Goal: Check status

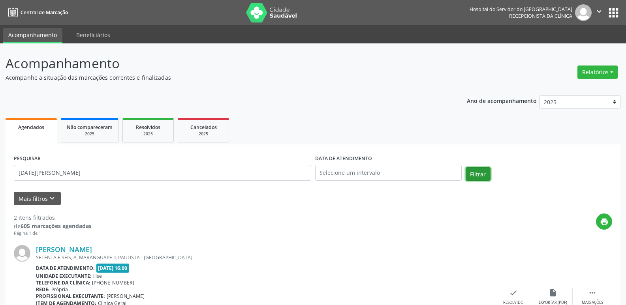
click at [476, 171] on button "Filtrar" at bounding box center [478, 173] width 25 height 13
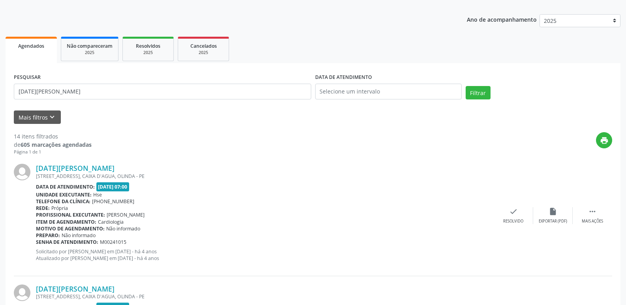
scroll to position [15, 0]
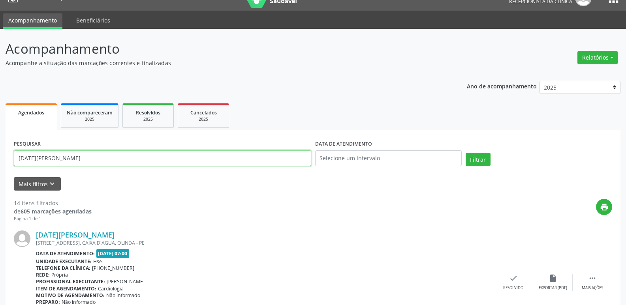
click at [162, 152] on input "[DATE][PERSON_NAME]" at bounding box center [162, 158] width 297 height 16
type input "l"
type input "96110201478"
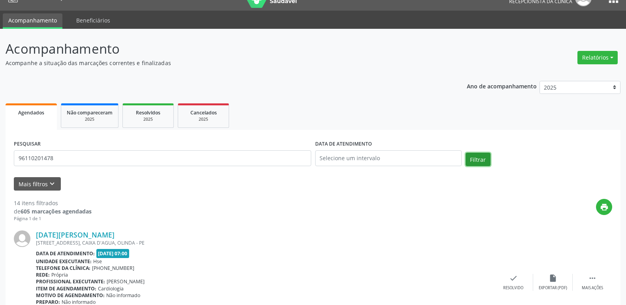
click at [476, 162] on button "Filtrar" at bounding box center [478, 159] width 25 height 13
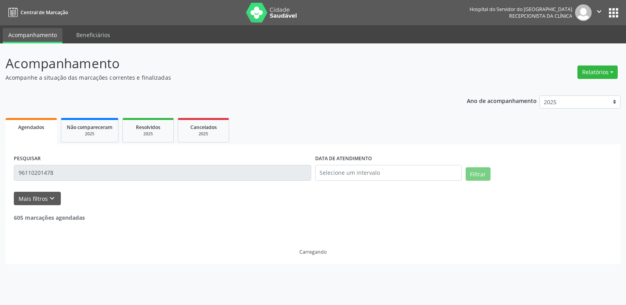
scroll to position [0, 0]
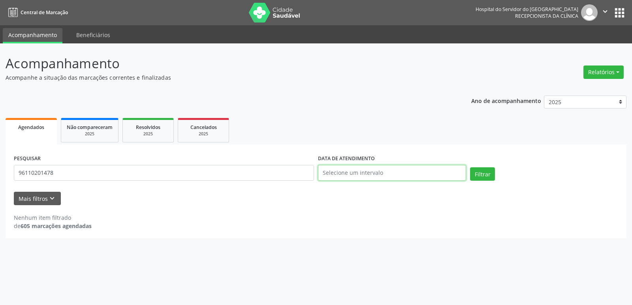
click at [374, 171] on input "text" at bounding box center [392, 173] width 148 height 16
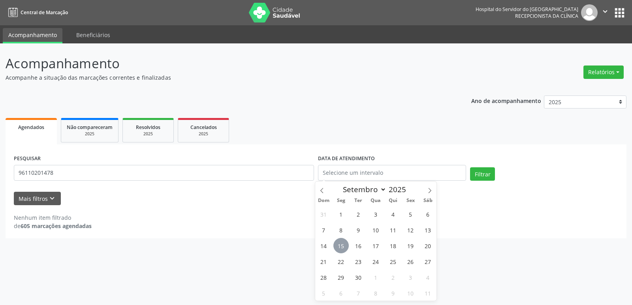
click at [341, 249] on span "15" at bounding box center [340, 245] width 15 height 15
type input "[DATE]"
click at [341, 249] on span "15" at bounding box center [340, 245] width 15 height 15
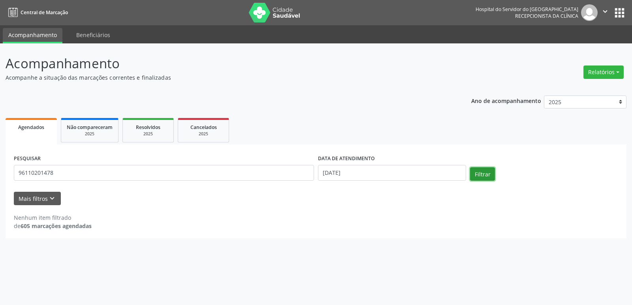
click at [485, 177] on button "Filtrar" at bounding box center [482, 173] width 25 height 13
click at [197, 170] on input "96110201478" at bounding box center [164, 173] width 300 height 16
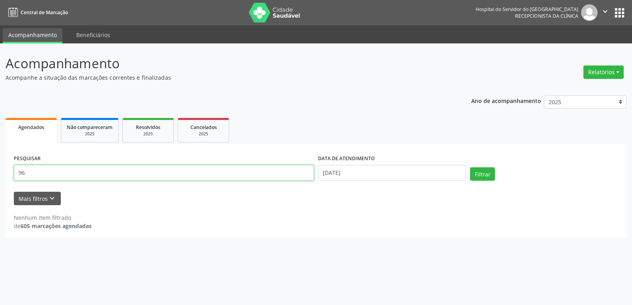
type input "9"
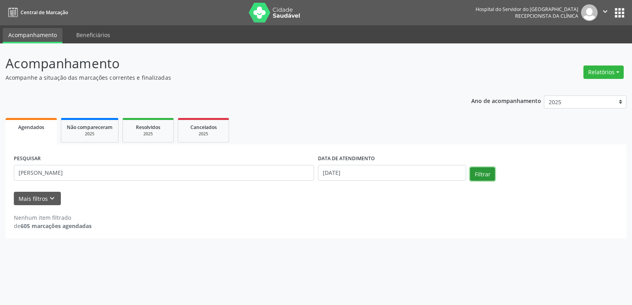
click at [480, 174] on button "Filtrar" at bounding box center [482, 173] width 25 height 13
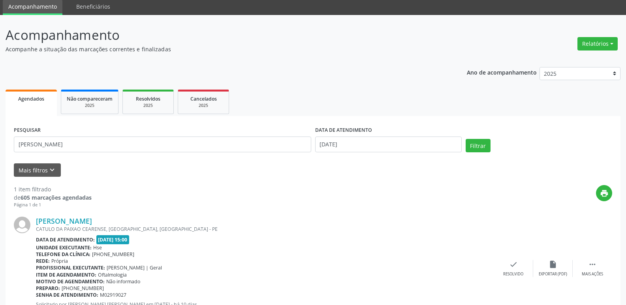
scroll to position [66, 0]
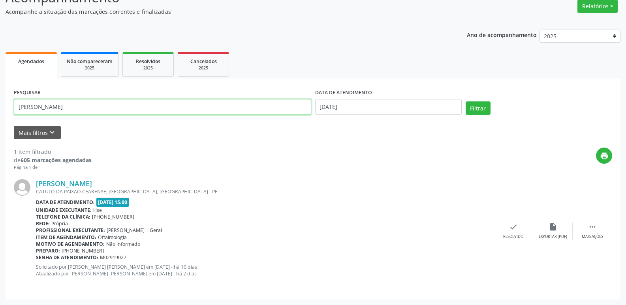
click at [157, 107] on input "[PERSON_NAME]" at bounding box center [162, 107] width 297 height 16
type input "a"
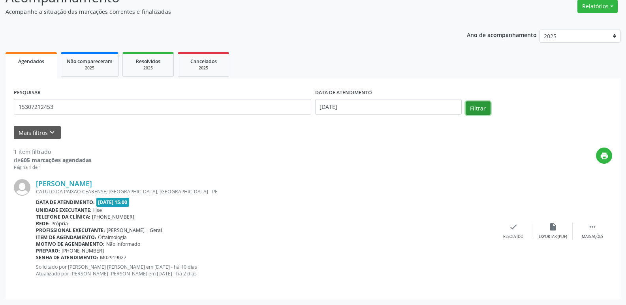
click at [470, 110] on button "Filtrar" at bounding box center [478, 108] width 25 height 13
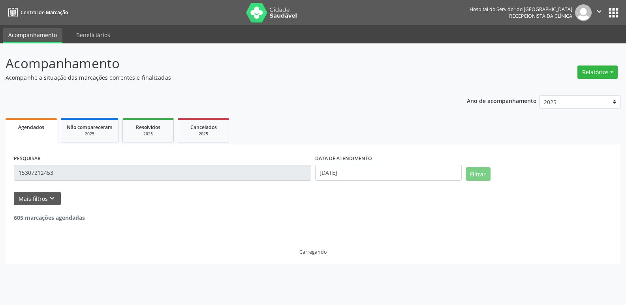
scroll to position [0, 0]
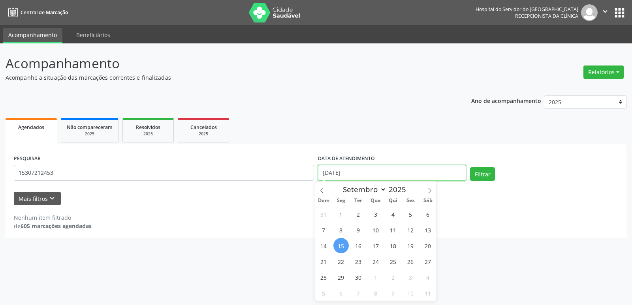
drag, startPoint x: 361, startPoint y: 179, endPoint x: 303, endPoint y: 177, distance: 57.7
click at [303, 177] on div "PESQUISAR 15307212453 DATA DE ATENDIMENTO [DATE] Filtrar" at bounding box center [316, 170] width 608 height 34
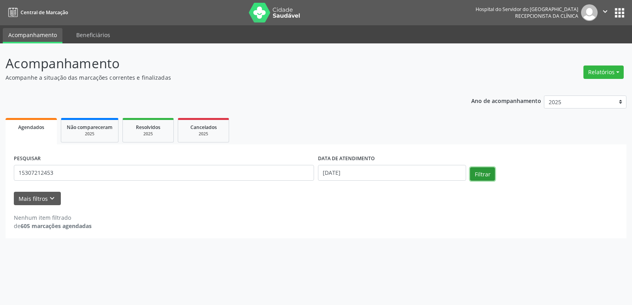
click at [477, 177] on button "Filtrar" at bounding box center [482, 173] width 25 height 13
click at [180, 179] on input "15307212453" at bounding box center [164, 173] width 300 height 16
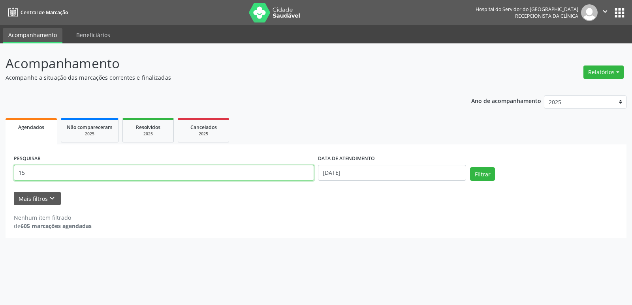
type input "1"
type input "[PERSON_NAME]"
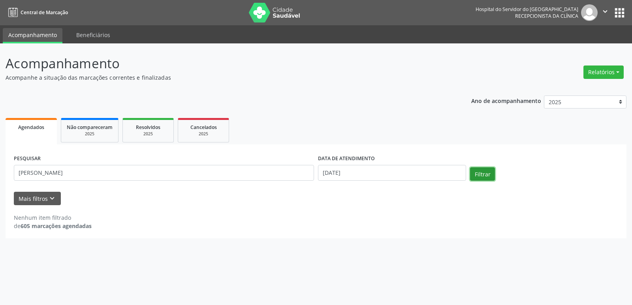
click at [475, 177] on button "Filtrar" at bounding box center [482, 173] width 25 height 13
